Goal: Task Accomplishment & Management: Complete application form

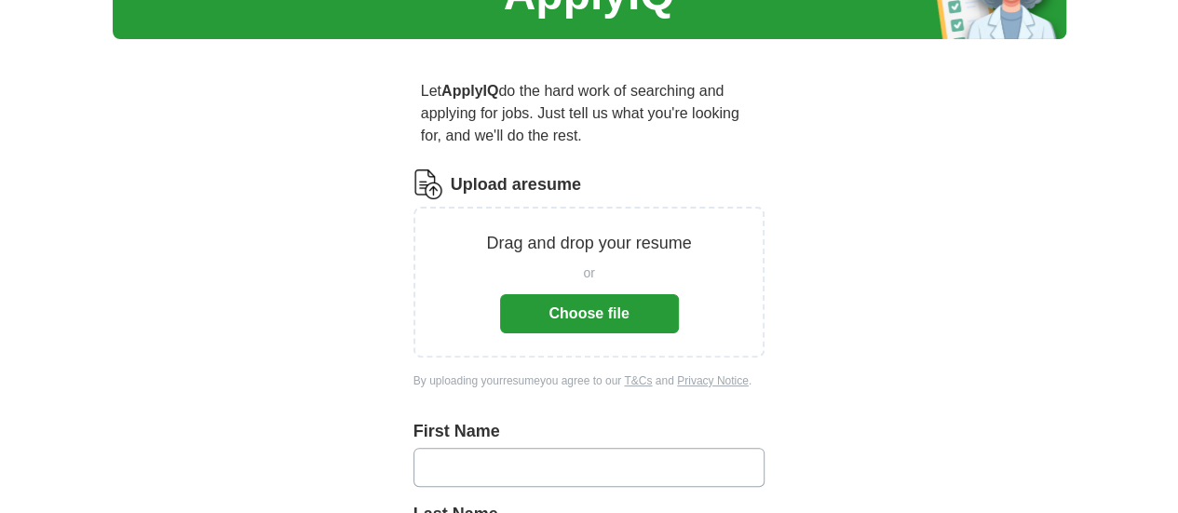
scroll to position [114, 0]
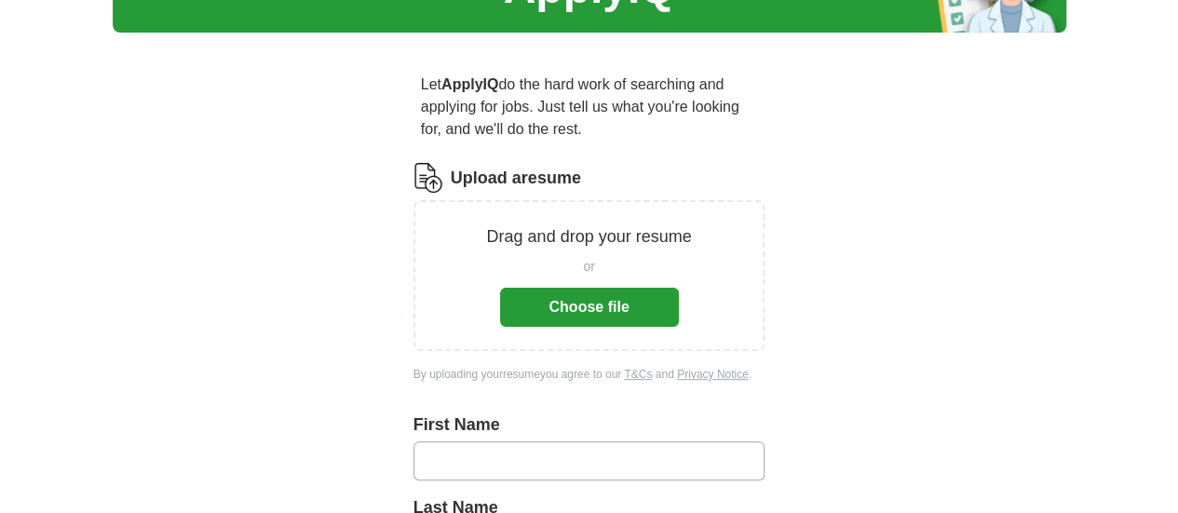
click at [624, 288] on button "Choose file" at bounding box center [589, 307] width 179 height 39
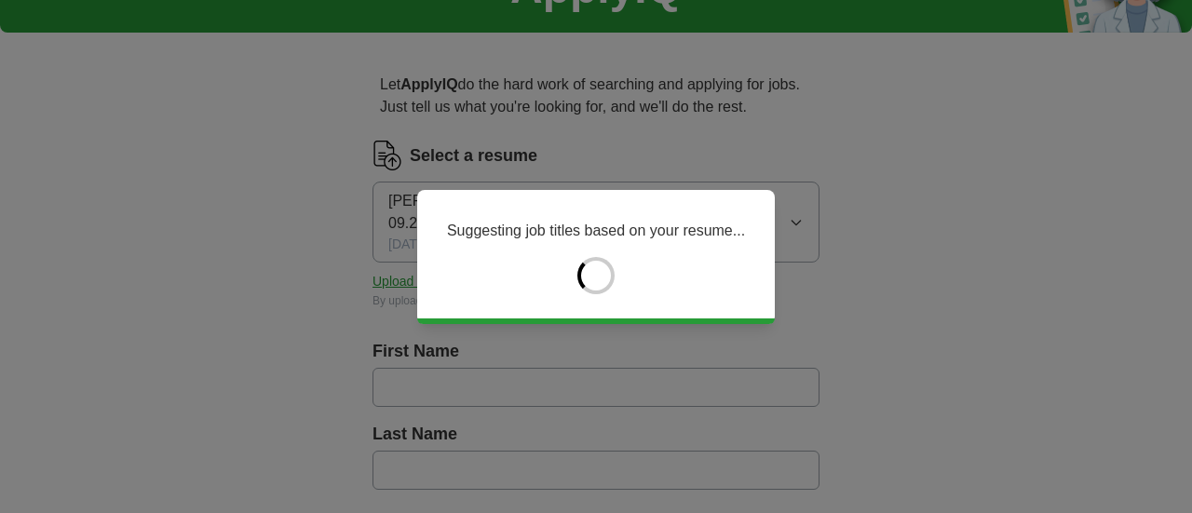
type input "******"
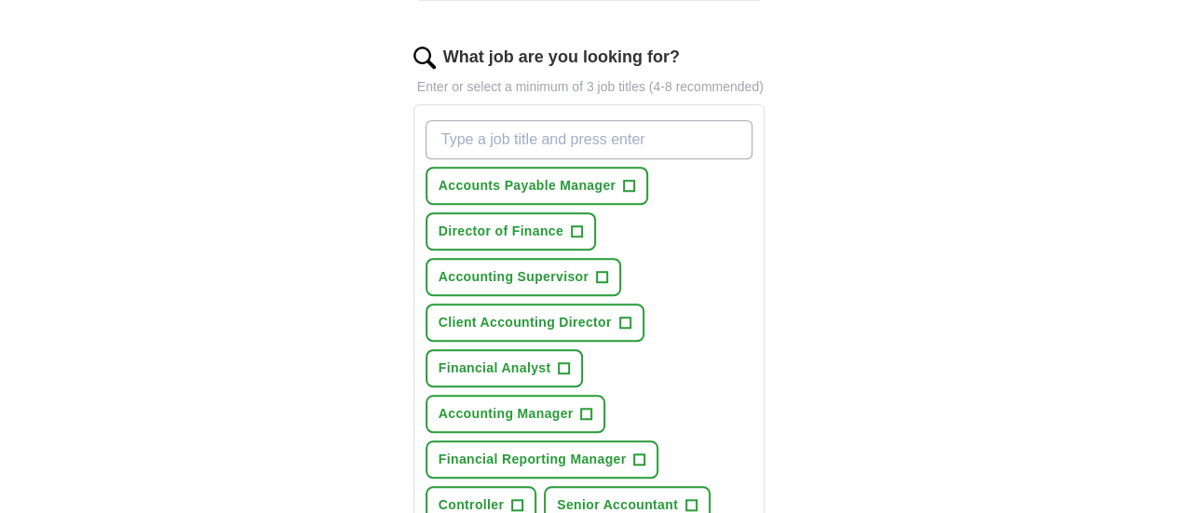
scroll to position [628, 0]
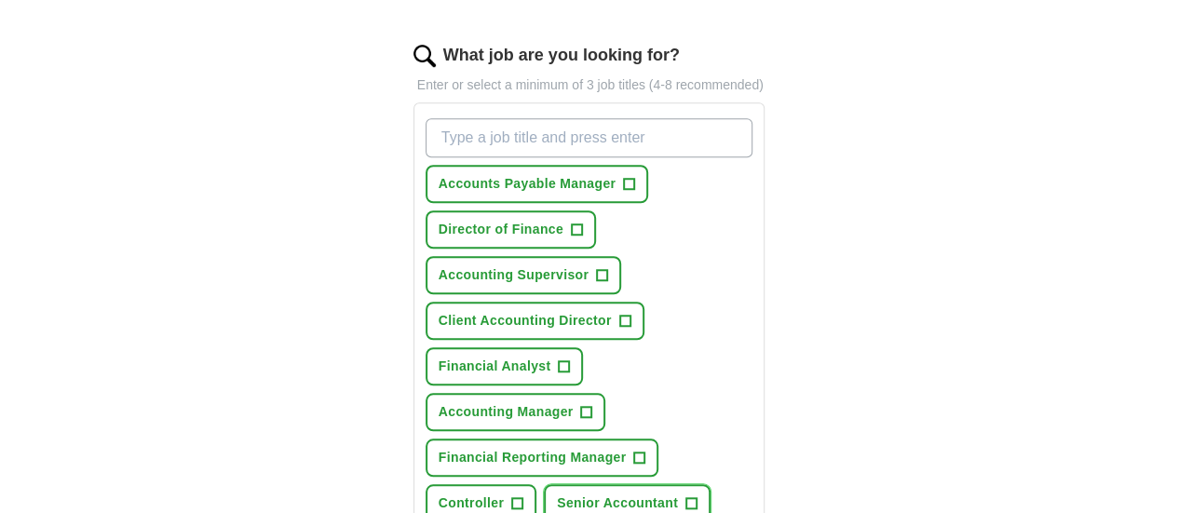
click at [544, 484] on button "Senior Accountant +" at bounding box center [627, 503] width 167 height 38
click at [624, 177] on span "+" at bounding box center [629, 184] width 11 height 15
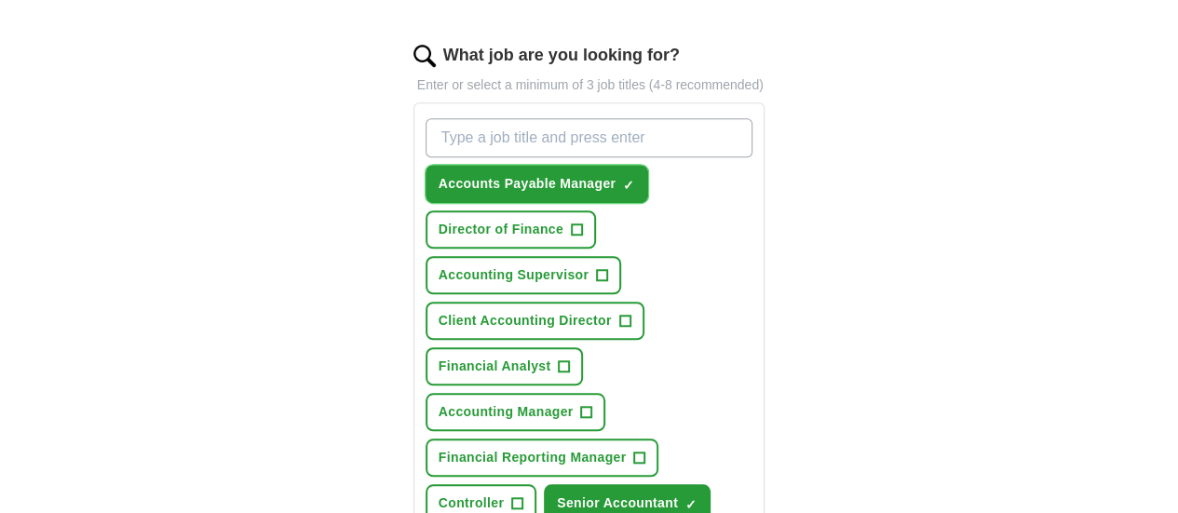
click at [597, 268] on span "+" at bounding box center [602, 275] width 11 height 15
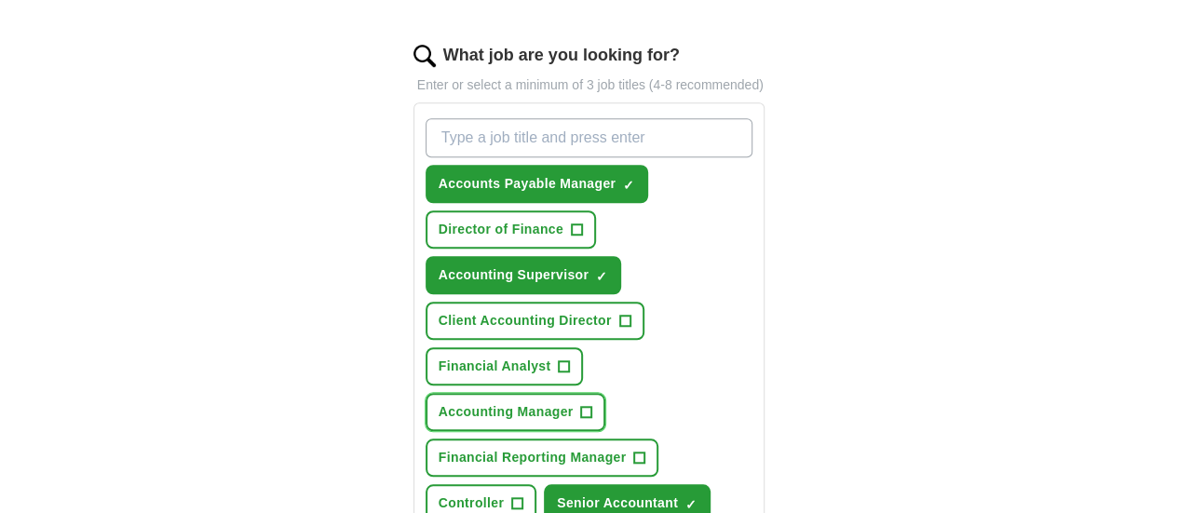
click at [581, 405] on span "+" at bounding box center [586, 412] width 11 height 15
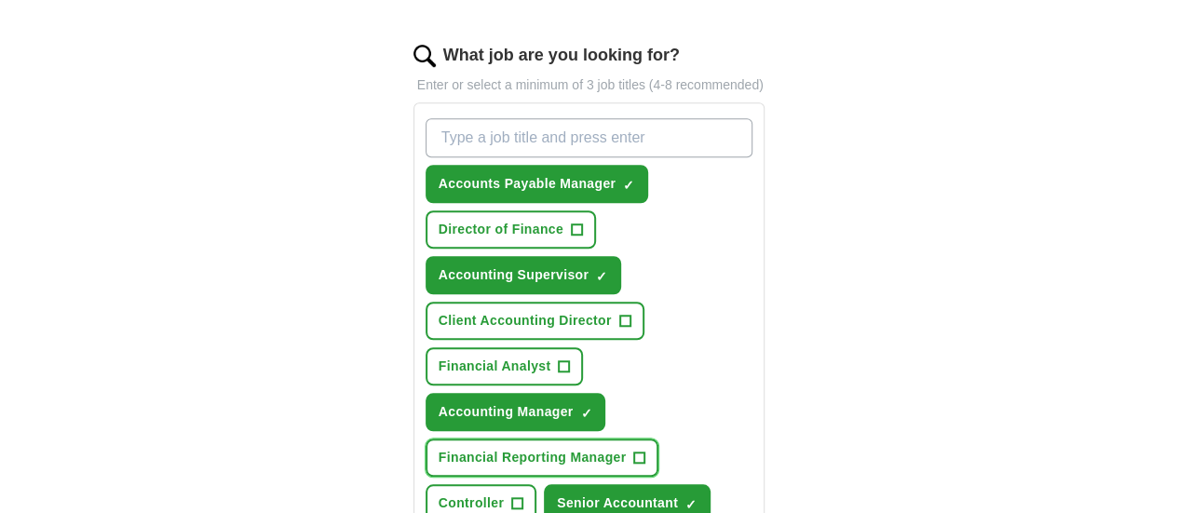
click at [634, 451] on span "+" at bounding box center [639, 458] width 11 height 15
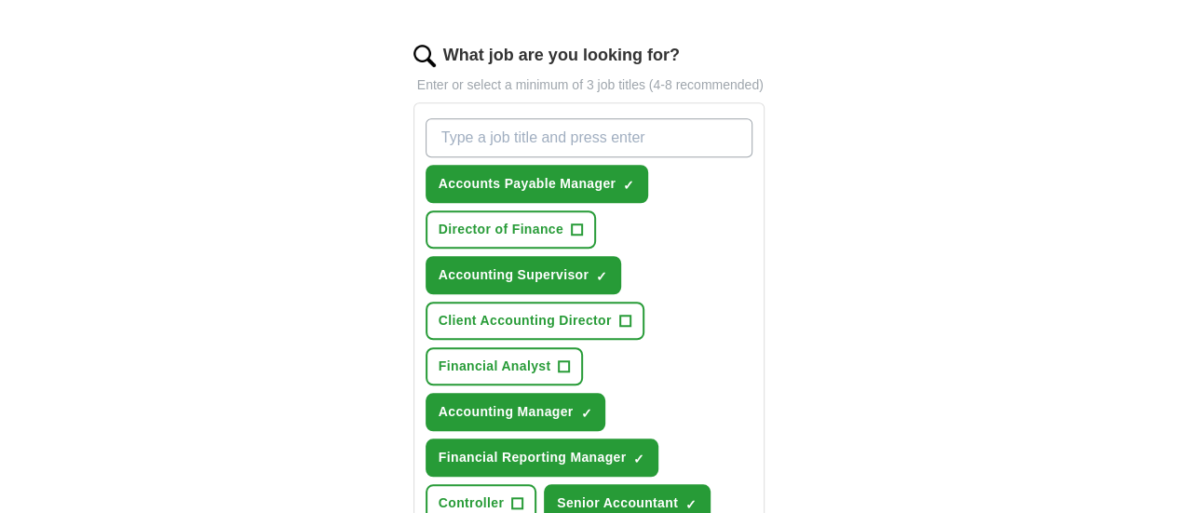
click at [570, 359] on span "+" at bounding box center [564, 366] width 11 height 15
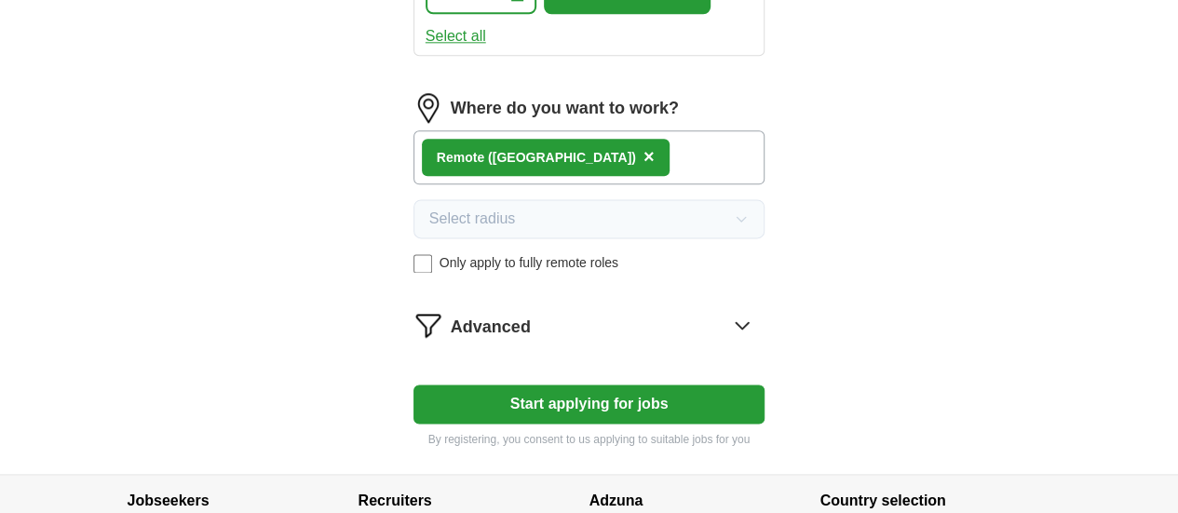
scroll to position [1138, 0]
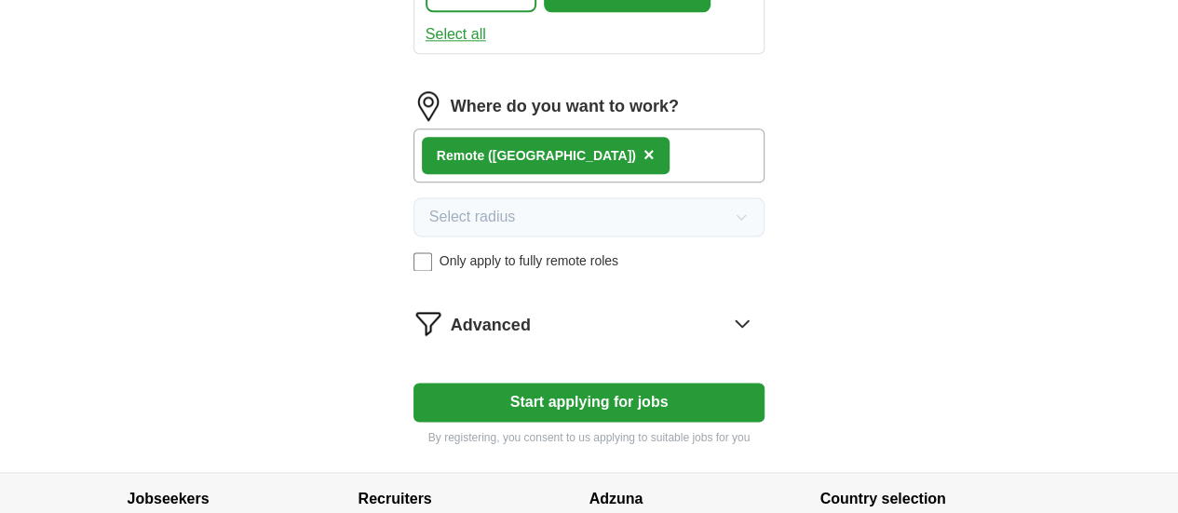
click at [750, 383] on button "Start applying for jobs" at bounding box center [590, 402] width 352 height 39
select select "**"
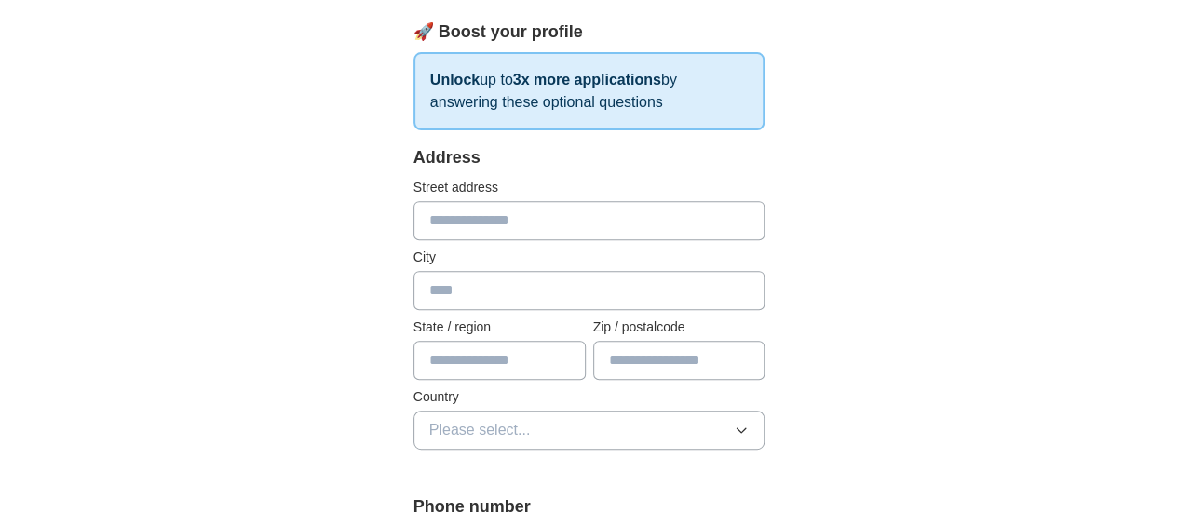
scroll to position [309, 0]
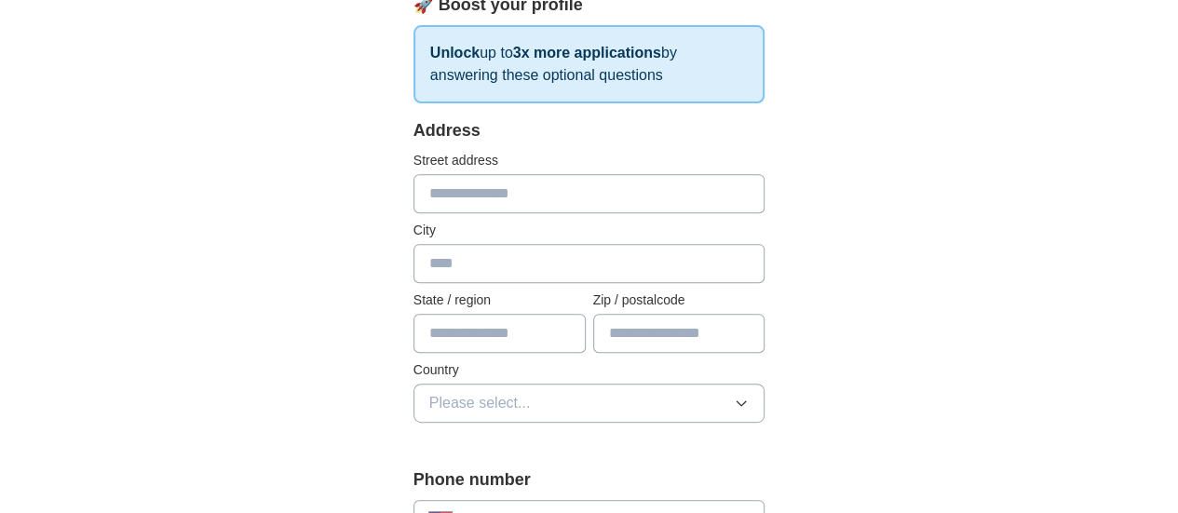
click at [712, 197] on input "text" at bounding box center [590, 193] width 352 height 39
type input "**********"
type input "******"
type input "*"
type input "**"
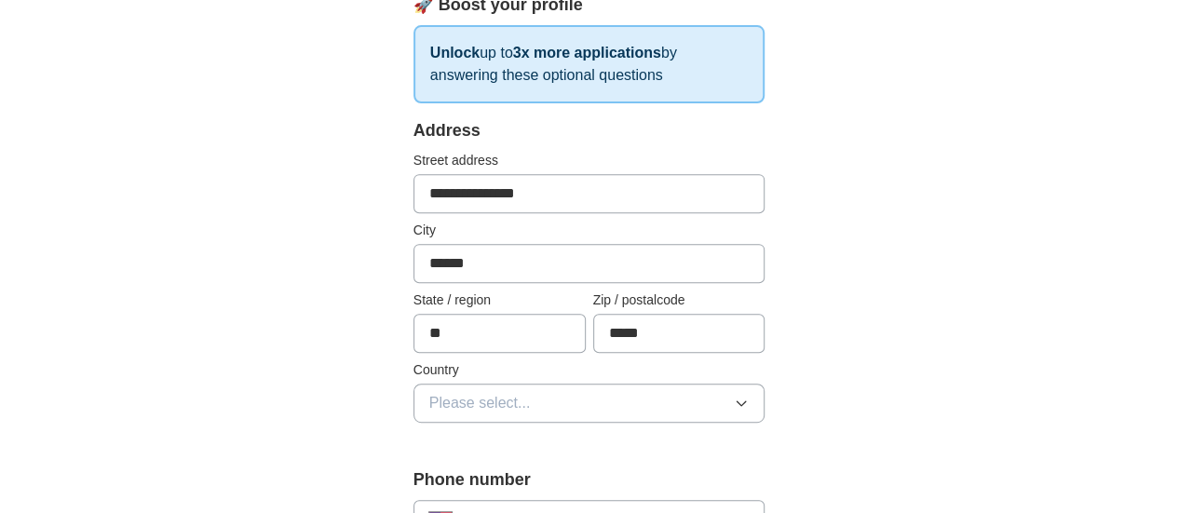
type input "*****"
click at [765, 391] on button "Please select..." at bounding box center [590, 403] width 352 height 39
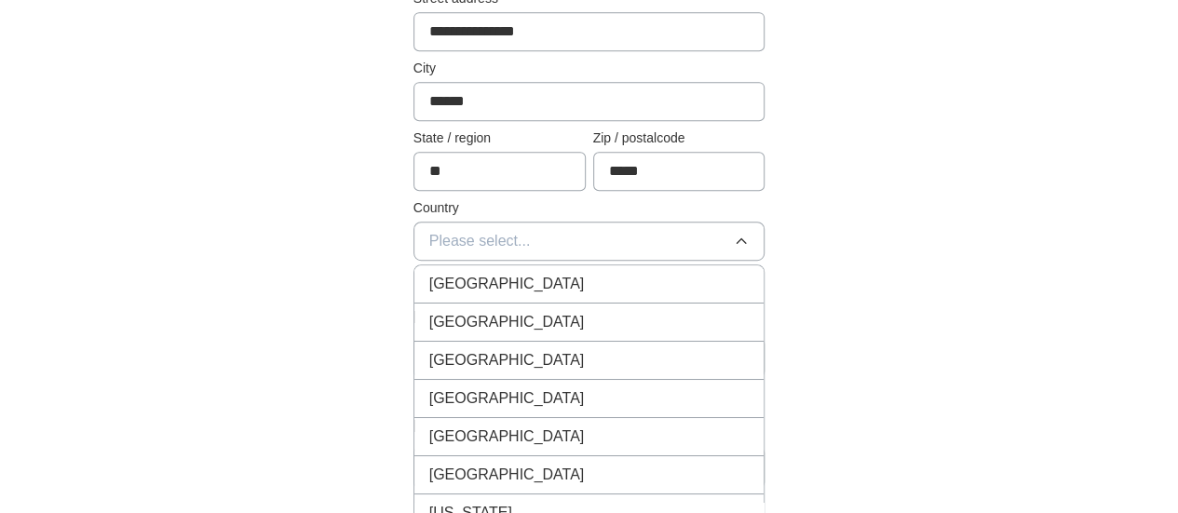
scroll to position [500, 0]
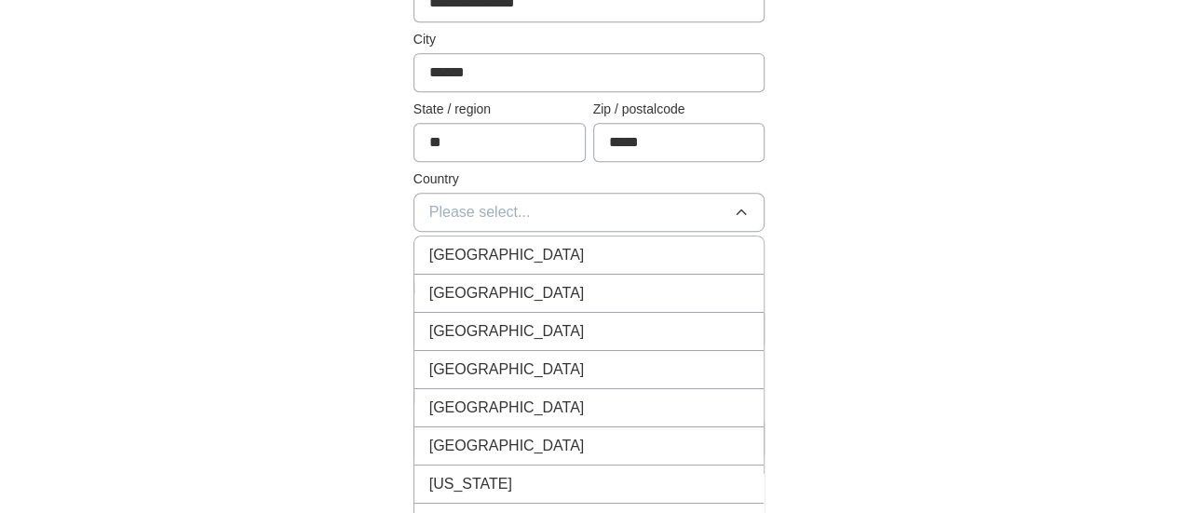
click at [429, 296] on span "[GEOGRAPHIC_DATA]" at bounding box center [507, 293] width 156 height 22
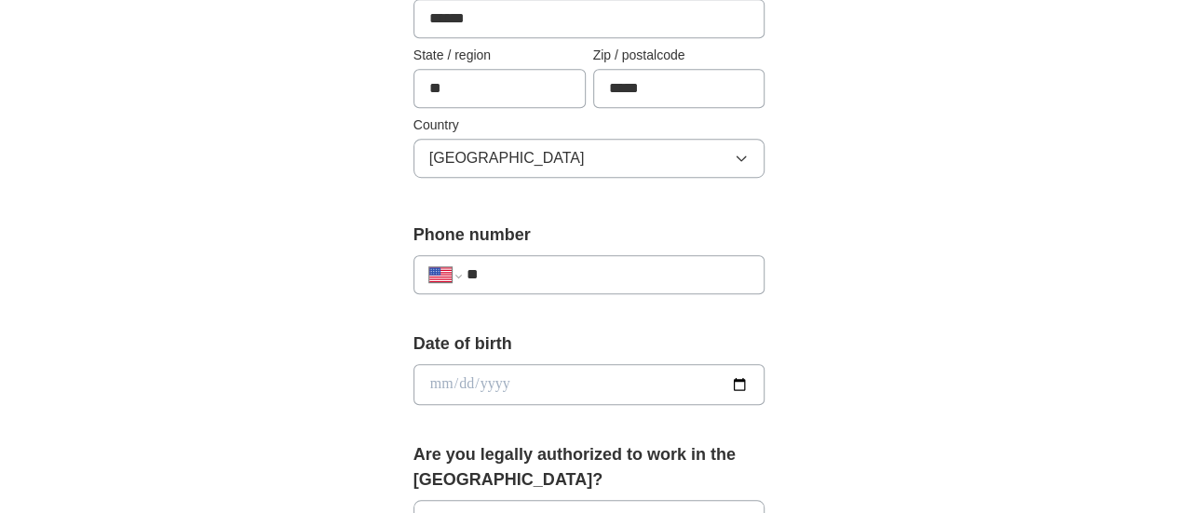
scroll to position [560, 0]
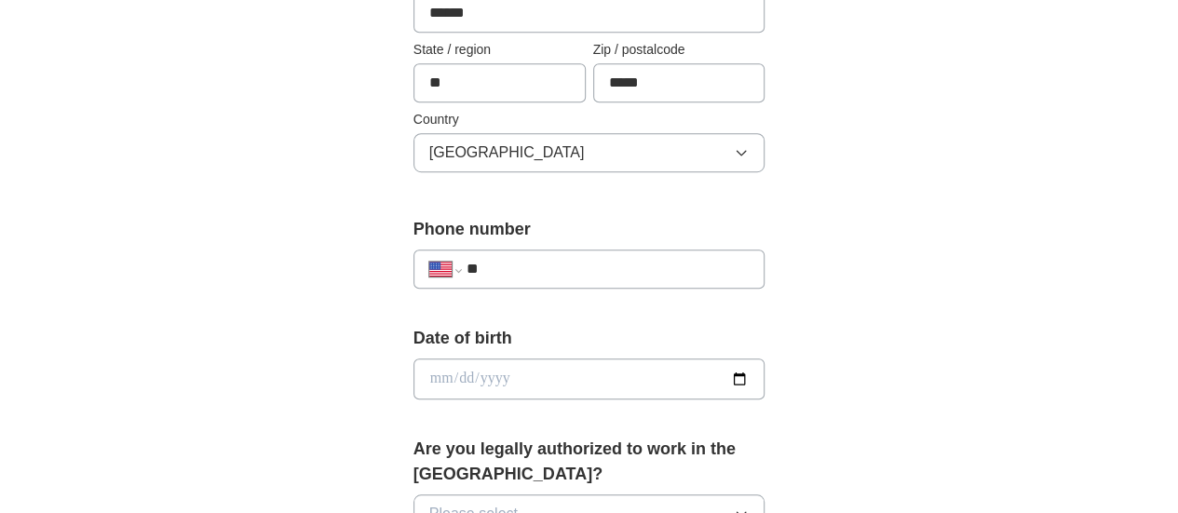
click at [650, 275] on input "**" at bounding box center [608, 269] width 283 height 22
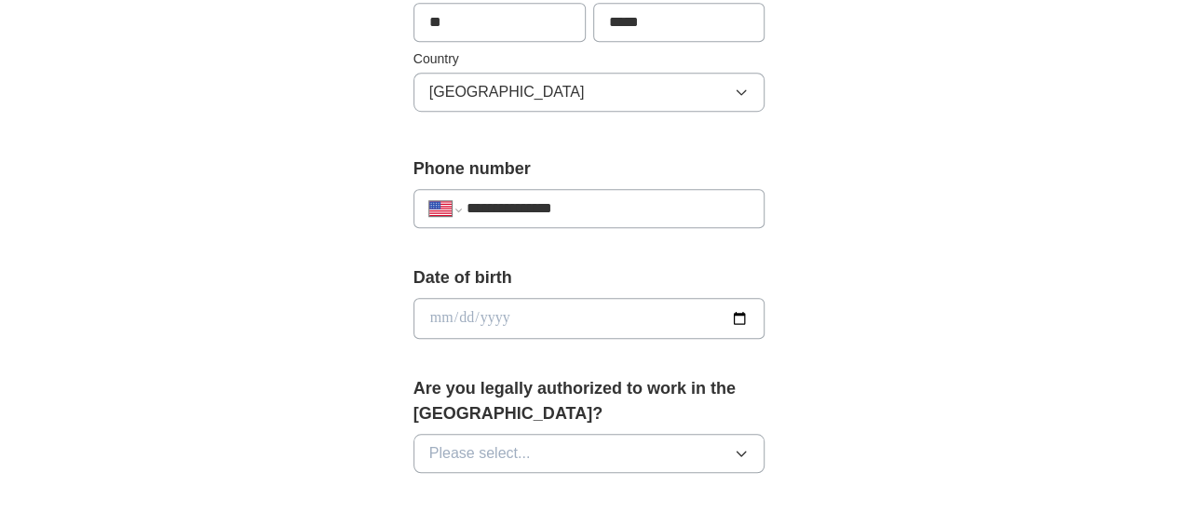
scroll to position [643, 0]
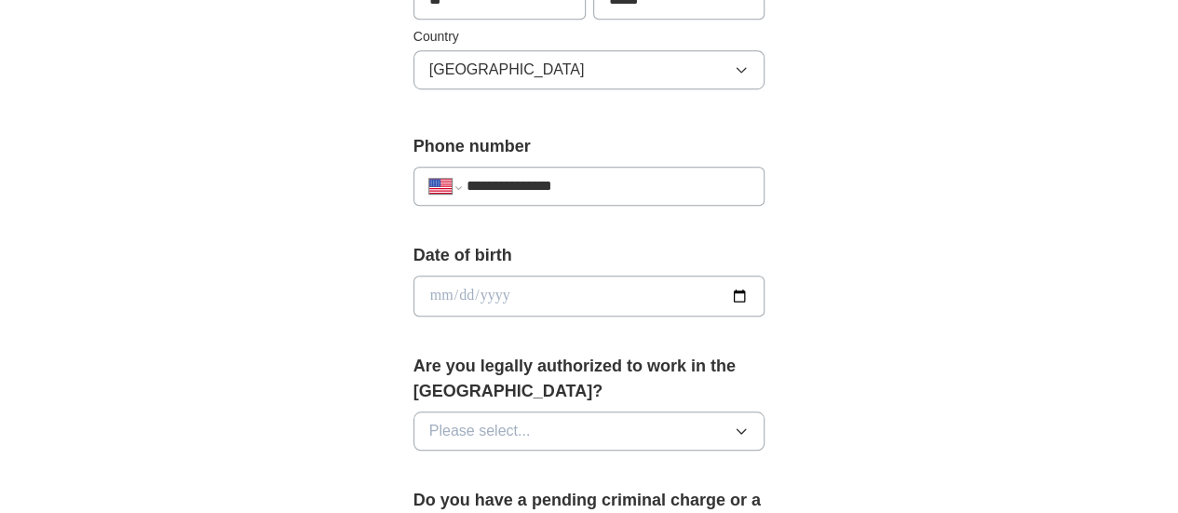
type input "**********"
click at [766, 304] on input "date" at bounding box center [590, 296] width 352 height 41
type input "**********"
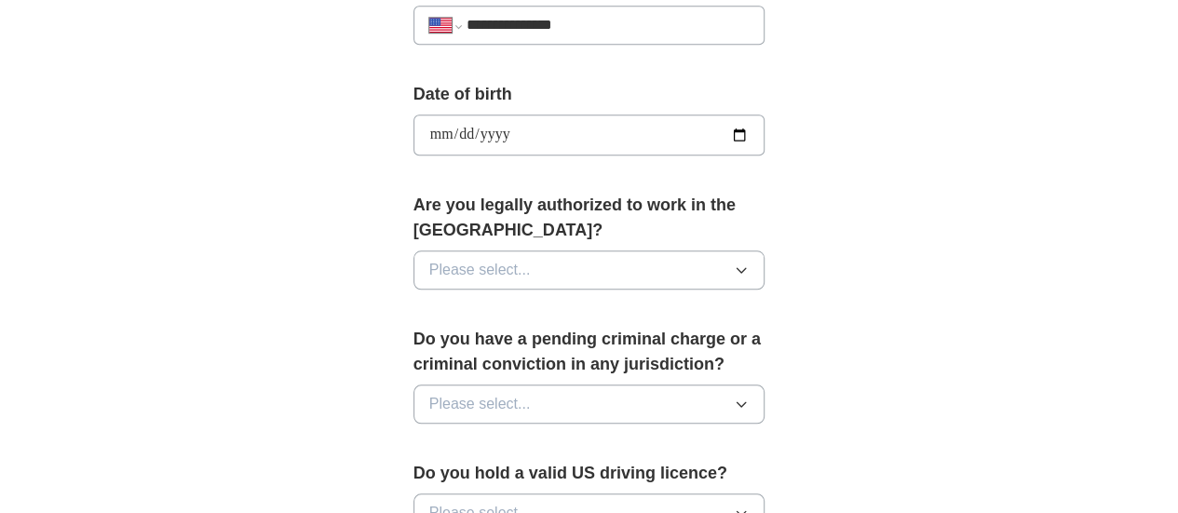
scroll to position [805, 0]
click at [429, 258] on span "Please select..." at bounding box center [480, 269] width 102 height 22
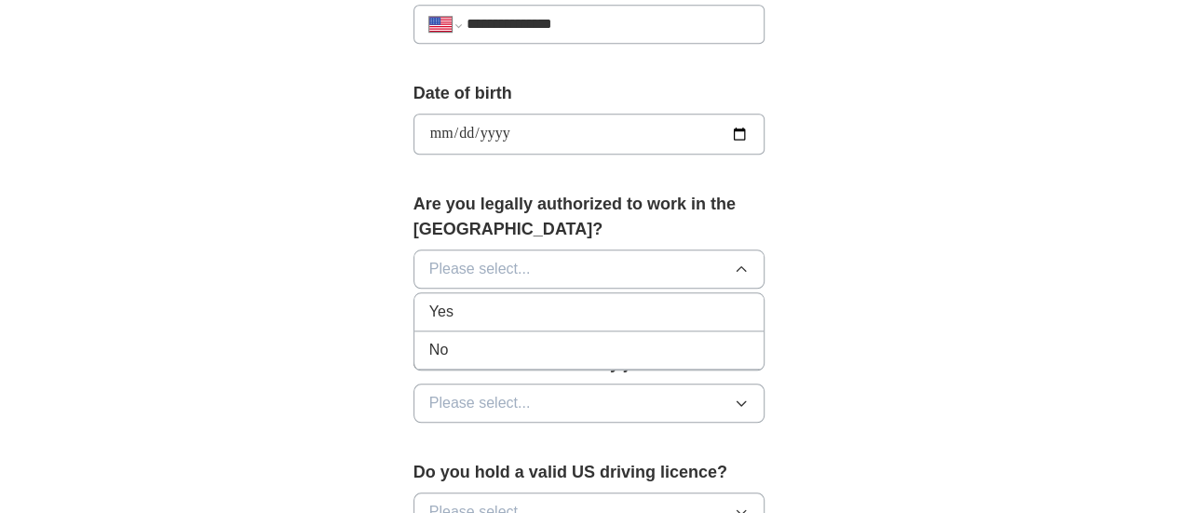
click at [429, 301] on span "Yes" at bounding box center [441, 312] width 24 height 22
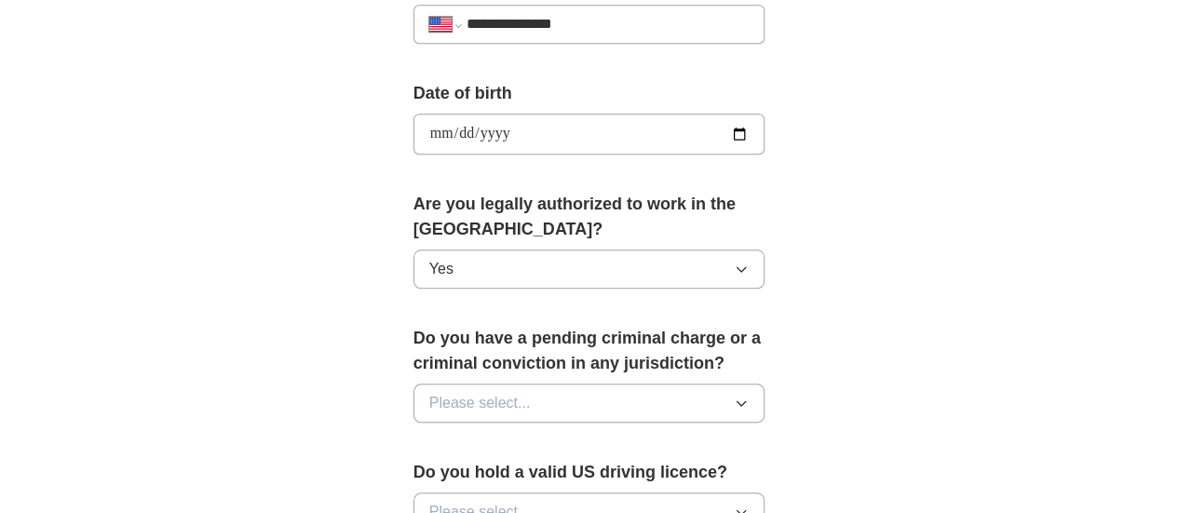
click at [429, 392] on span "Please select..." at bounding box center [480, 403] width 102 height 22
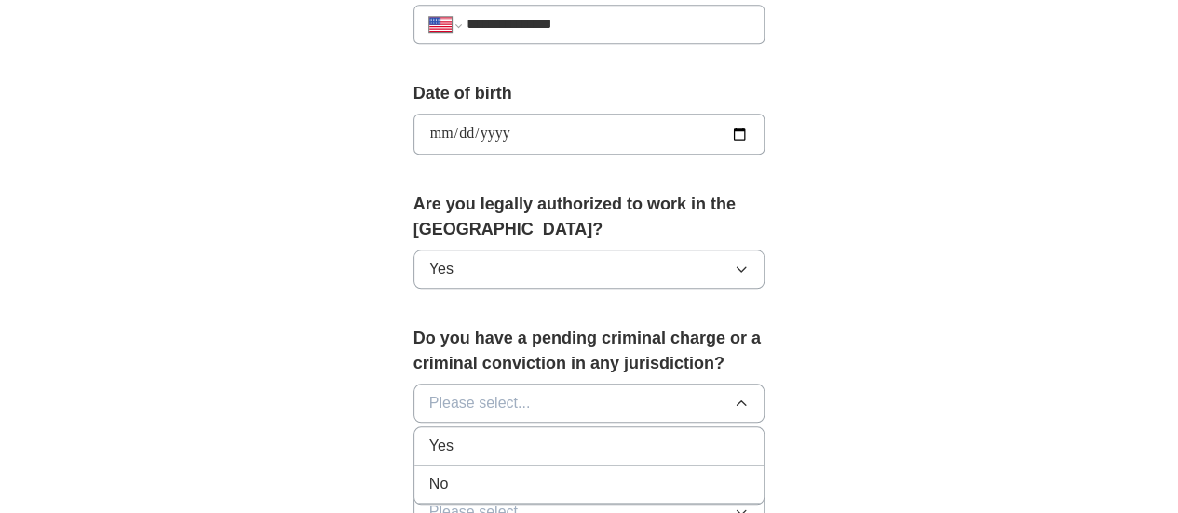
click at [429, 473] on span "No" at bounding box center [438, 484] width 19 height 22
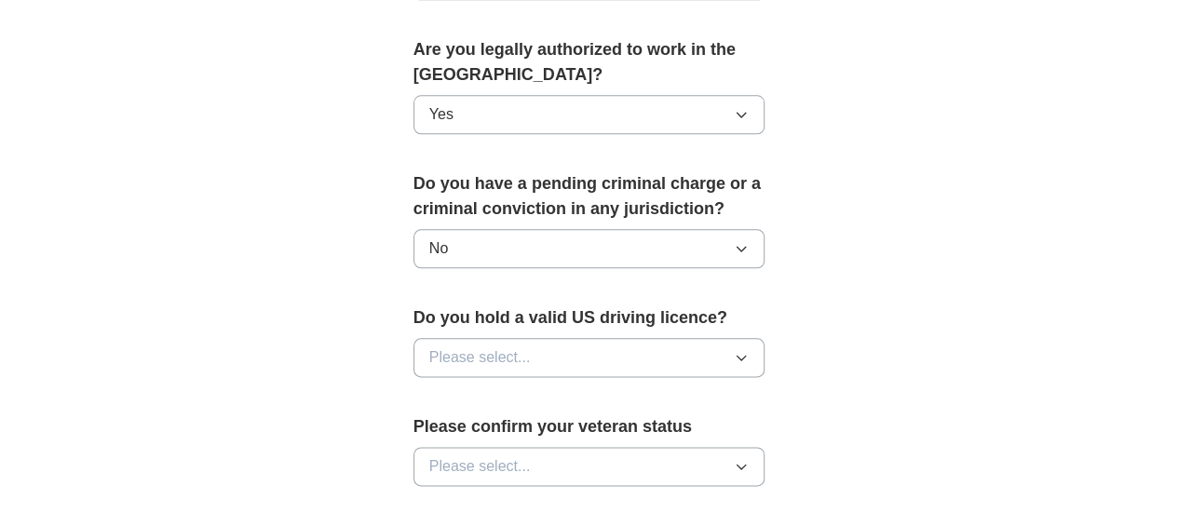
scroll to position [971, 0]
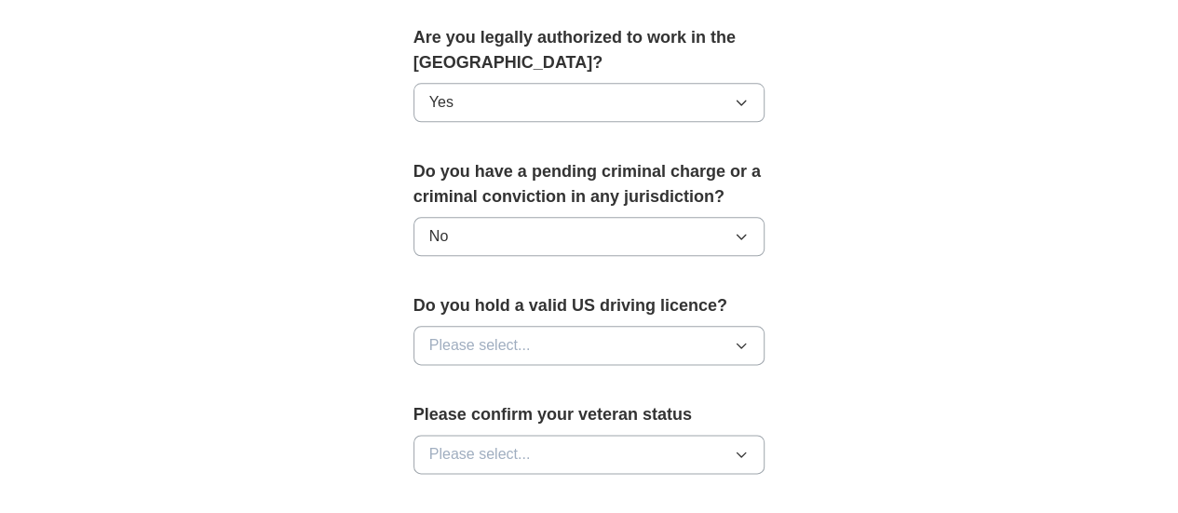
click at [429, 334] on span "Please select..." at bounding box center [480, 345] width 102 height 22
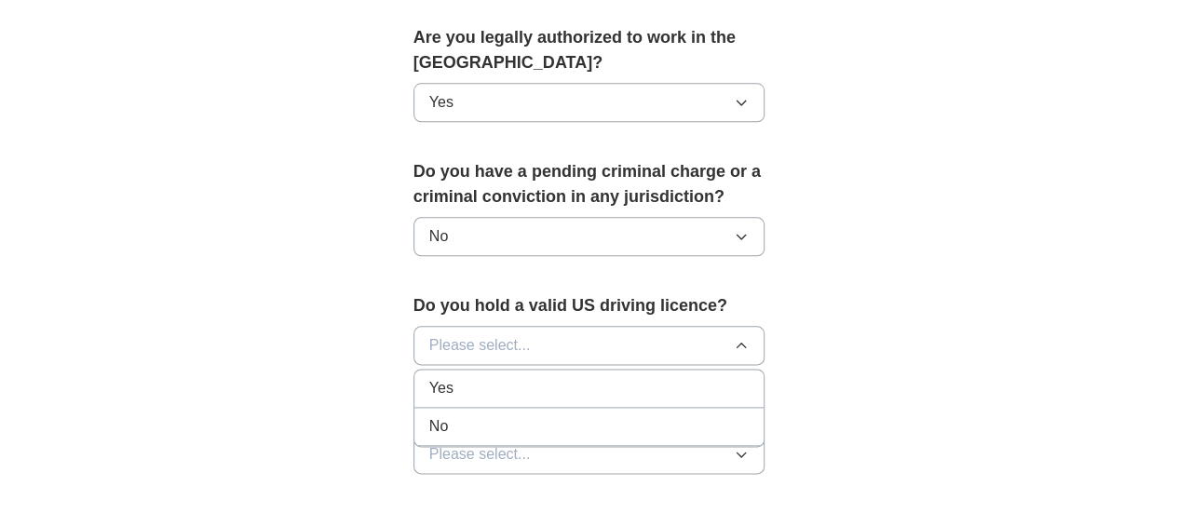
click at [429, 377] on span "Yes" at bounding box center [441, 388] width 24 height 22
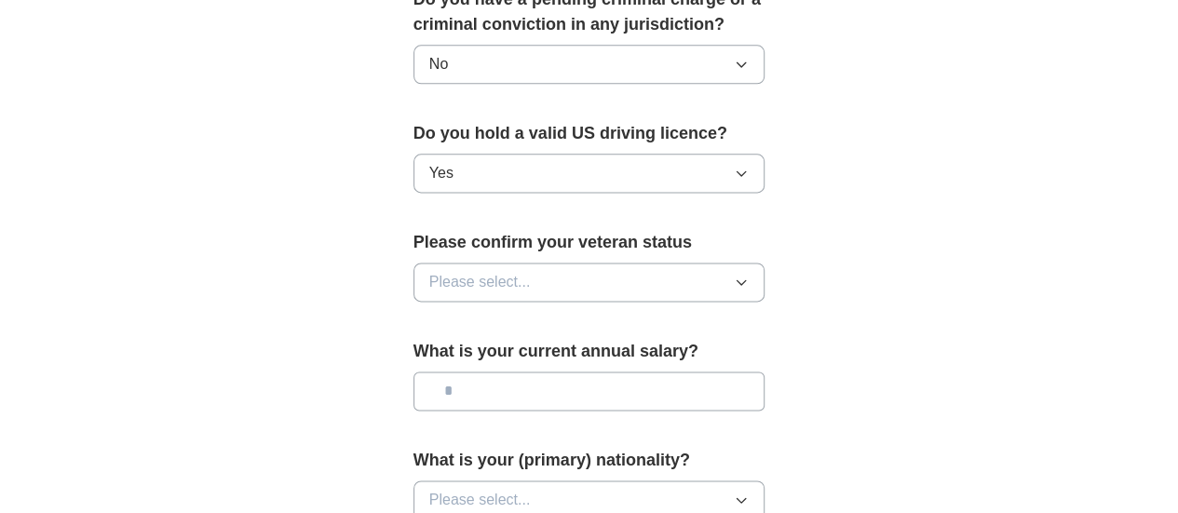
scroll to position [1146, 0]
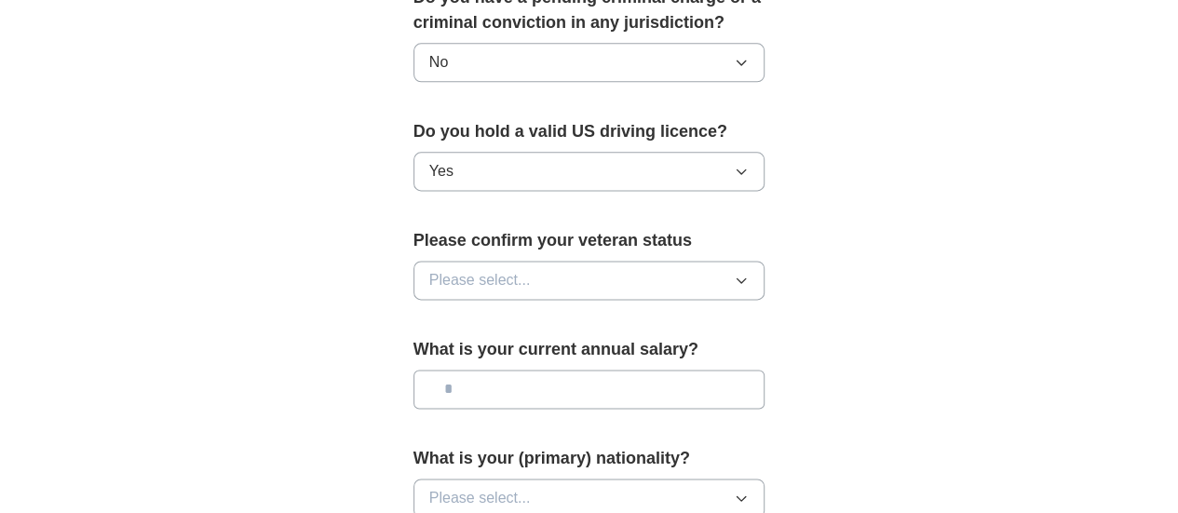
click at [429, 269] on span "Please select..." at bounding box center [480, 280] width 102 height 22
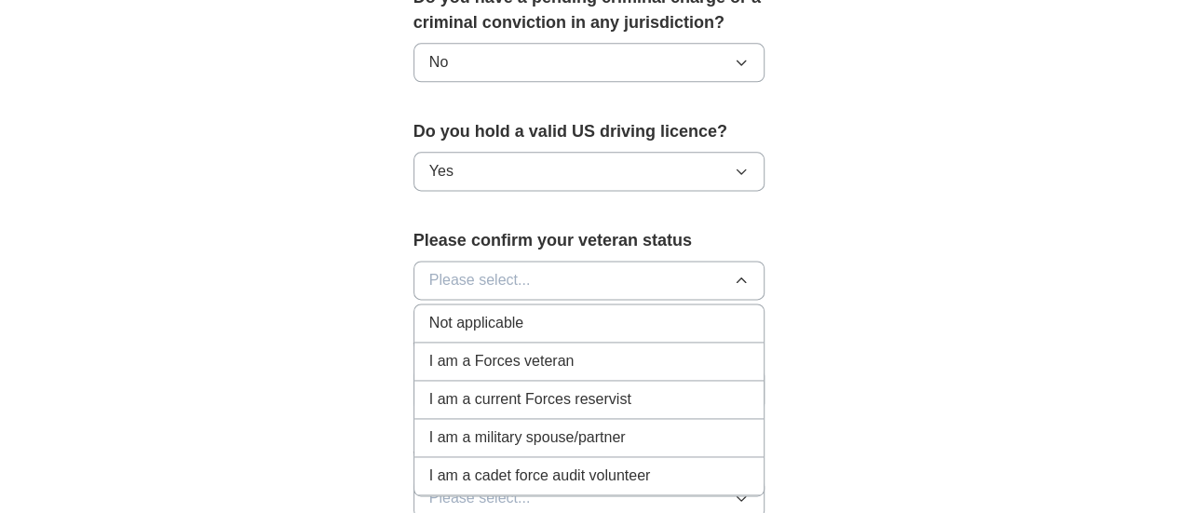
click at [429, 350] on span "I am a Forces veteran" at bounding box center [501, 361] width 145 height 22
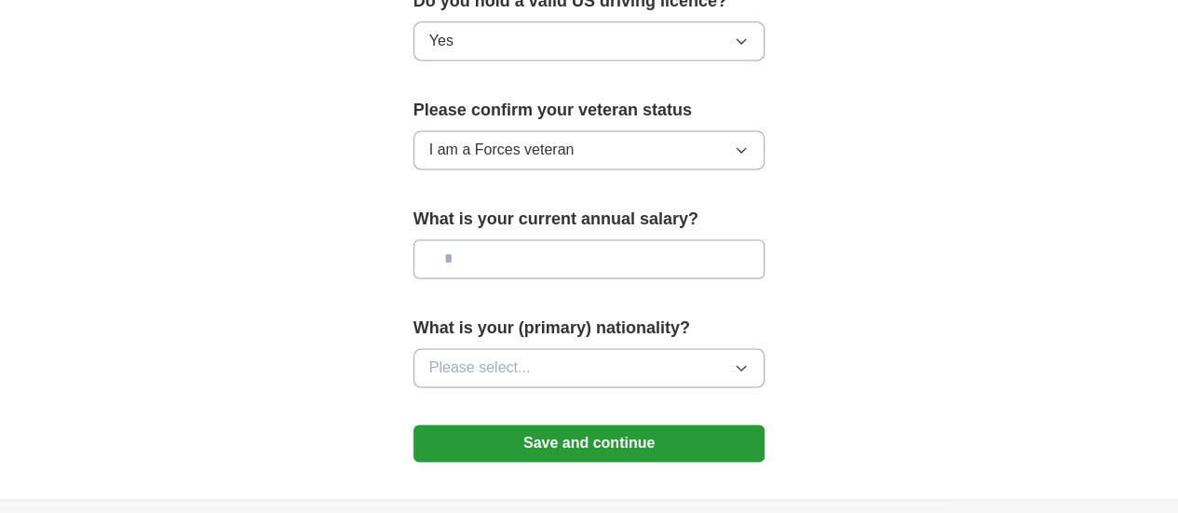
scroll to position [1280, 0]
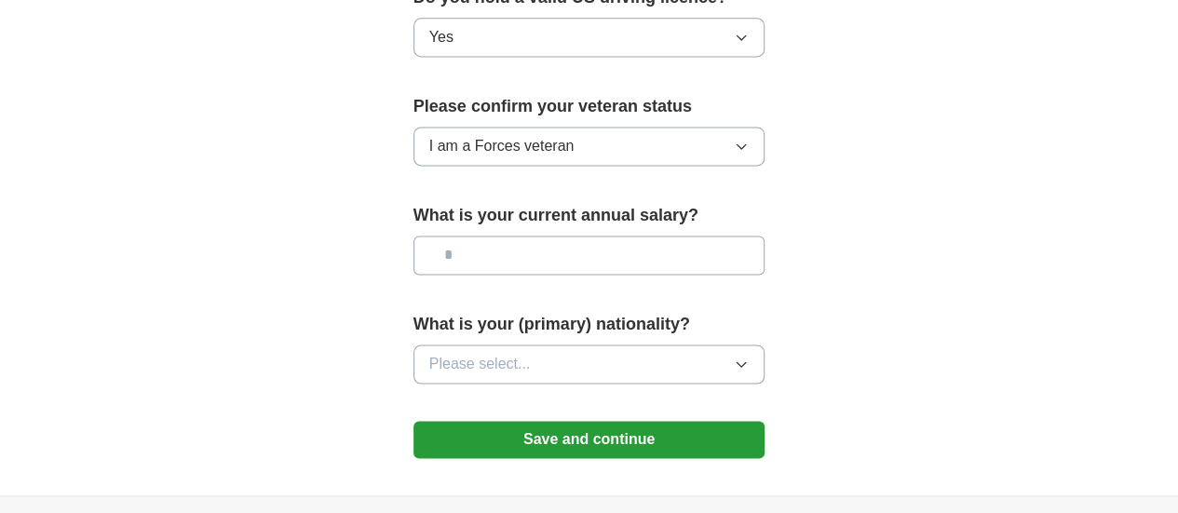
click at [443, 236] on input "text" at bounding box center [590, 255] width 352 height 39
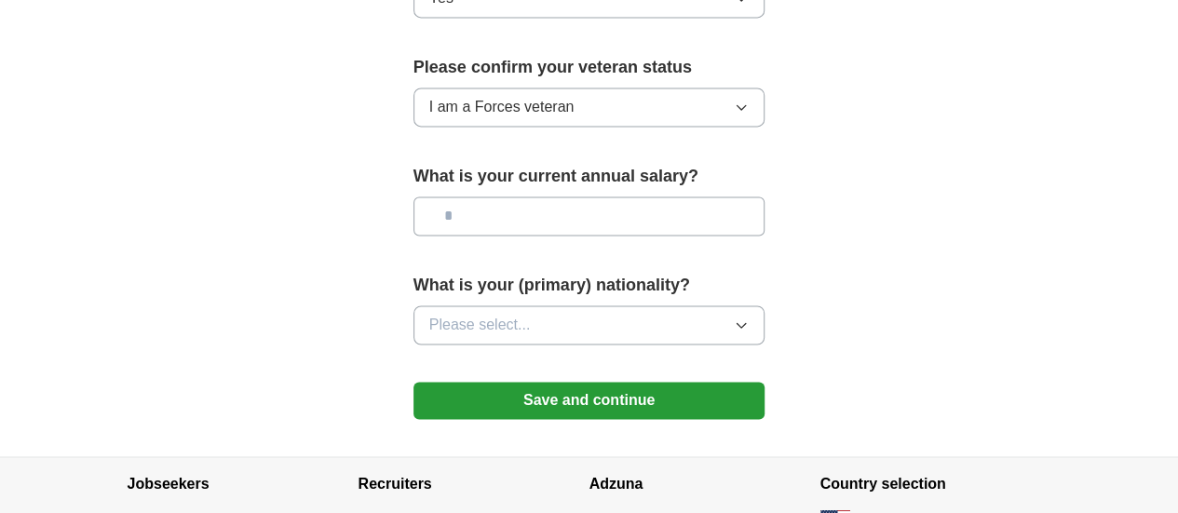
scroll to position [1325, 0]
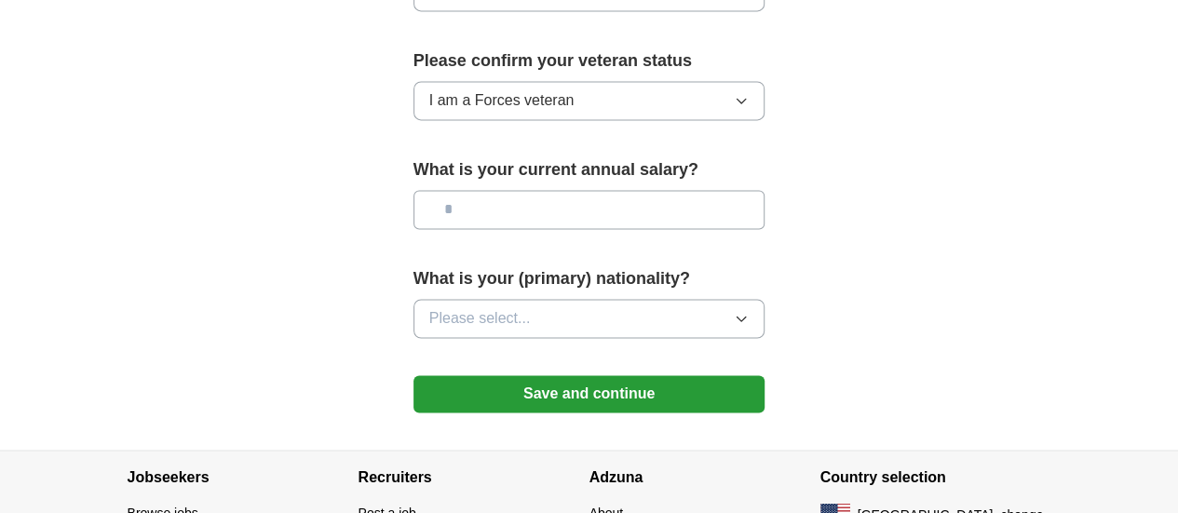
click at [429, 307] on span "Please select..." at bounding box center [480, 318] width 102 height 22
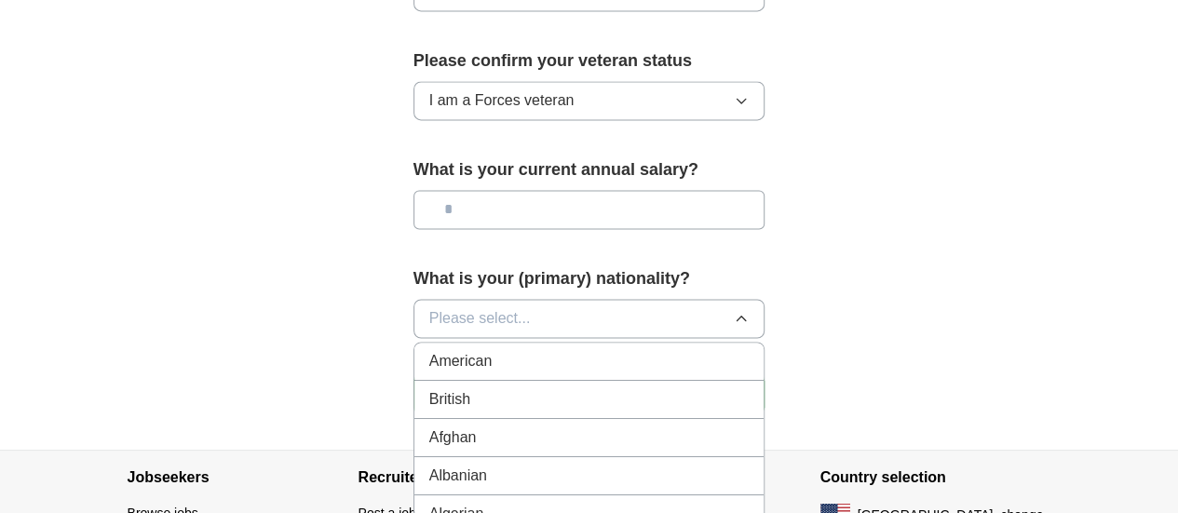
click at [429, 350] on span "American" at bounding box center [460, 361] width 63 height 22
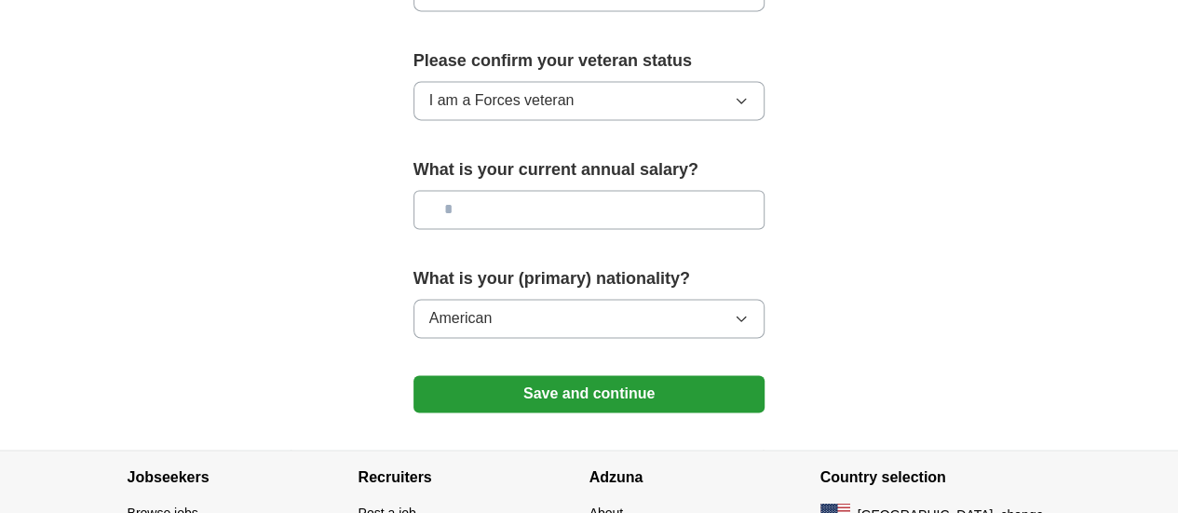
click at [435, 375] on button "Save and continue" at bounding box center [590, 393] width 352 height 37
